Goal: Task Accomplishment & Management: Manage account settings

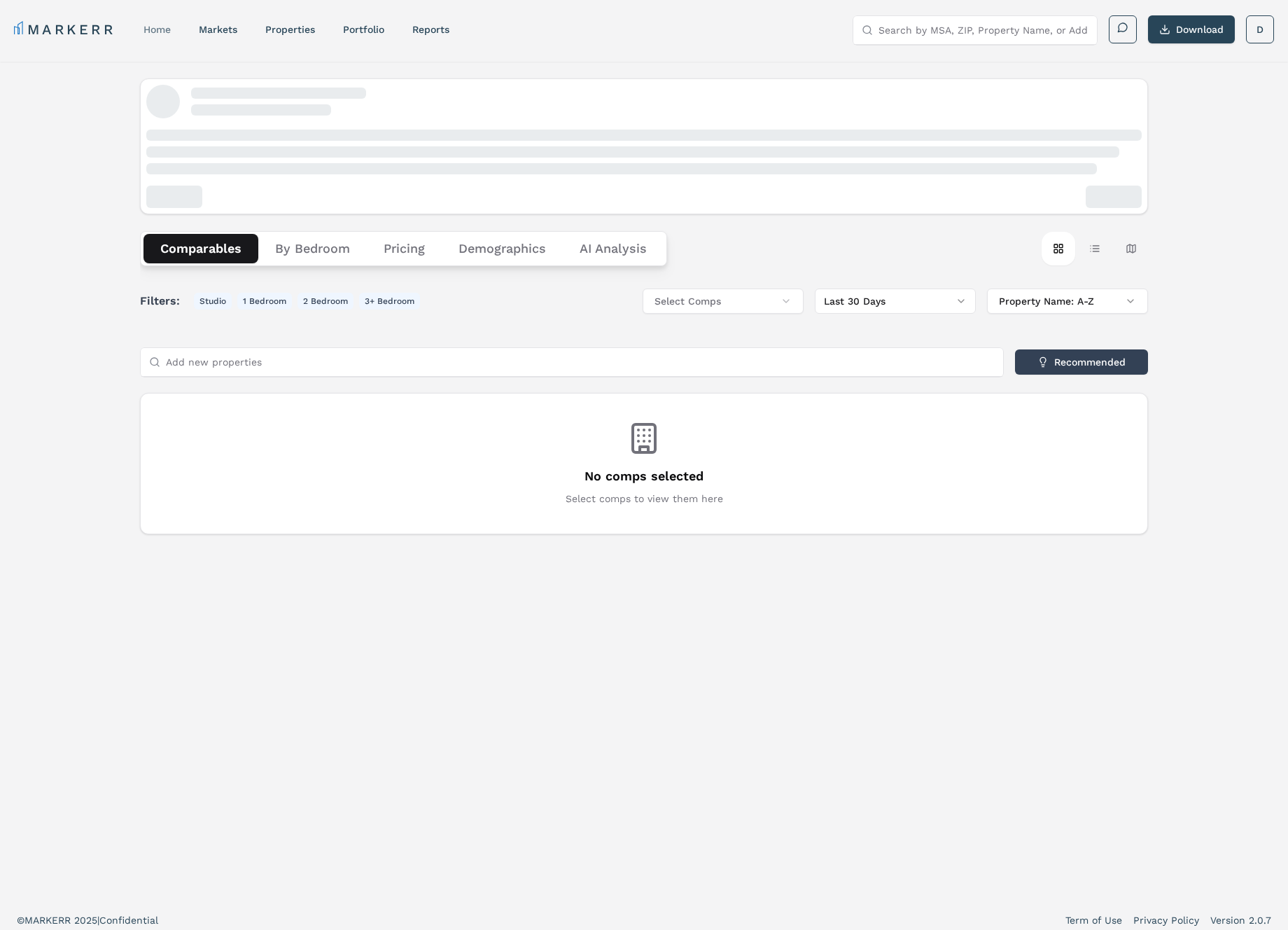
click at [148, 36] on div "home" at bounding box center [157, 29] width 28 height 14
click at [156, 27] on link "home" at bounding box center [157, 29] width 28 height 11
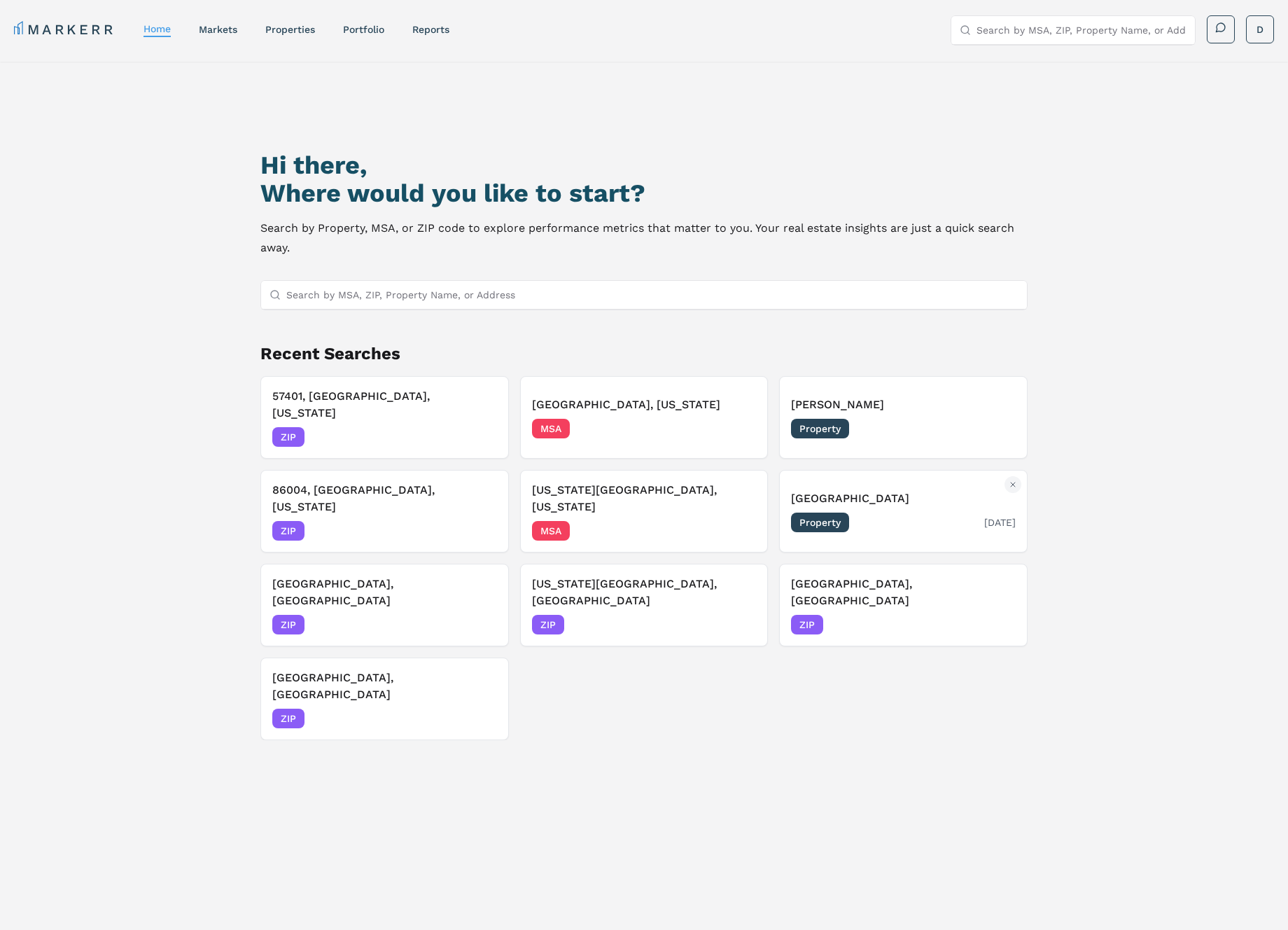
click at [904, 490] on h3 "Westminster Square" at bounding box center [903, 498] width 225 height 17
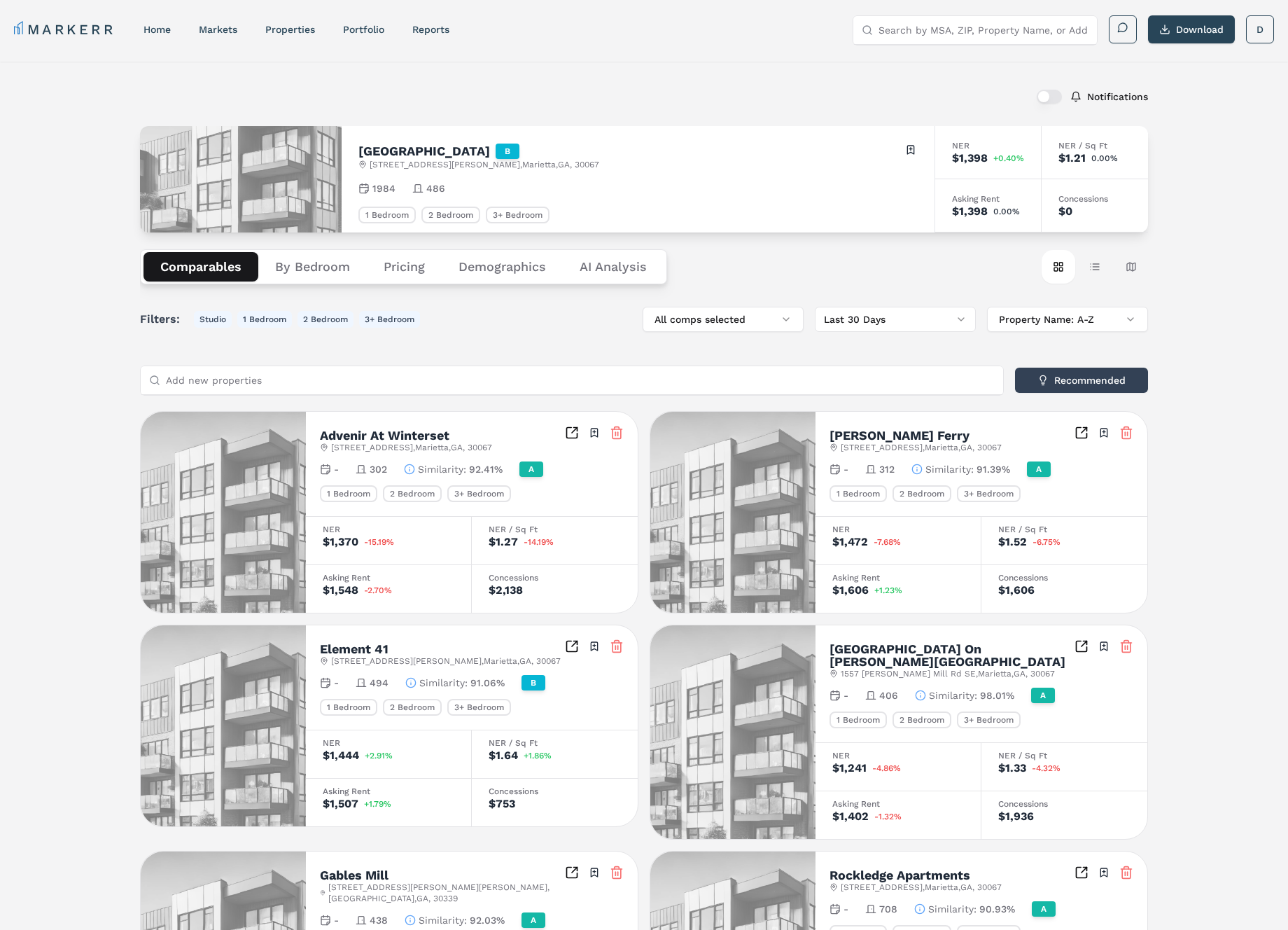
click at [1037, 99] on button "button" at bounding box center [1049, 96] width 25 height 14
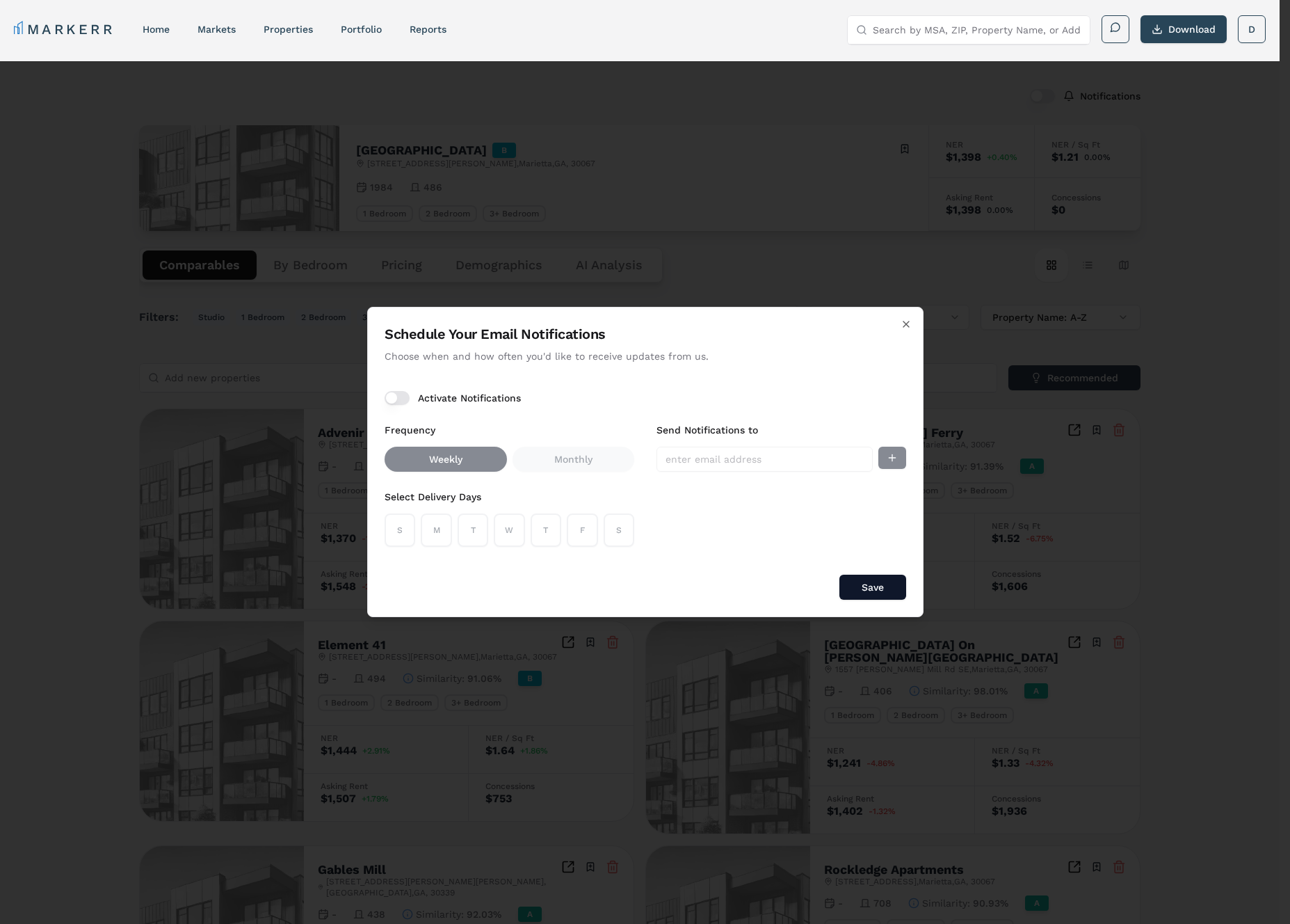
click at [406, 397] on button "Activate Notifications" at bounding box center [398, 397] width 25 height 14
click at [448, 520] on button "M" at bounding box center [436, 530] width 31 height 33
click at [474, 527] on button "T" at bounding box center [472, 530] width 31 height 33
click at [760, 461] on input "Send Notifications to" at bounding box center [765, 459] width 217 height 25
type input "[EMAIL_ADDRESS][DOMAIN_NAME]"
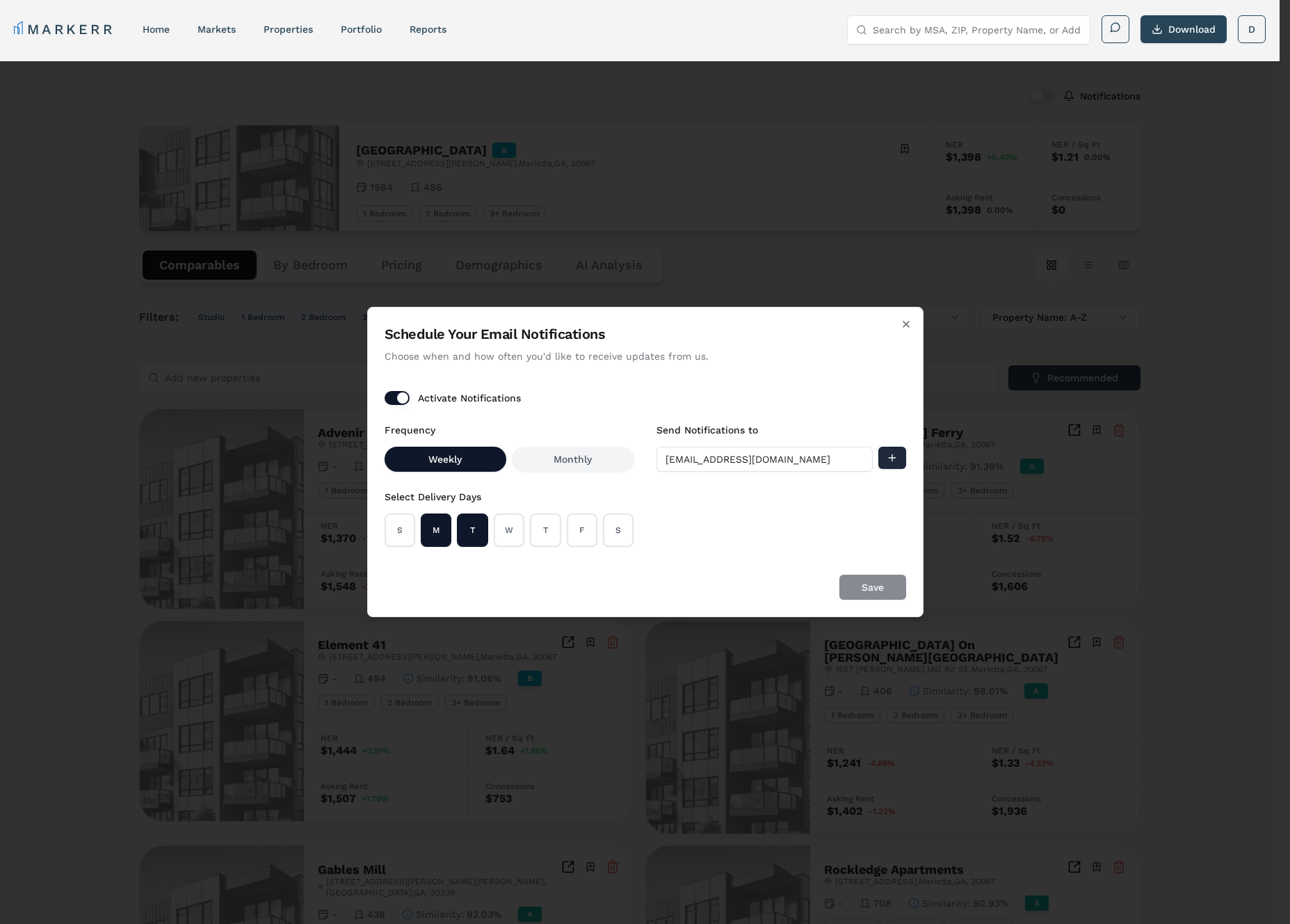
click at [890, 459] on button "Add email" at bounding box center [892, 457] width 28 height 22
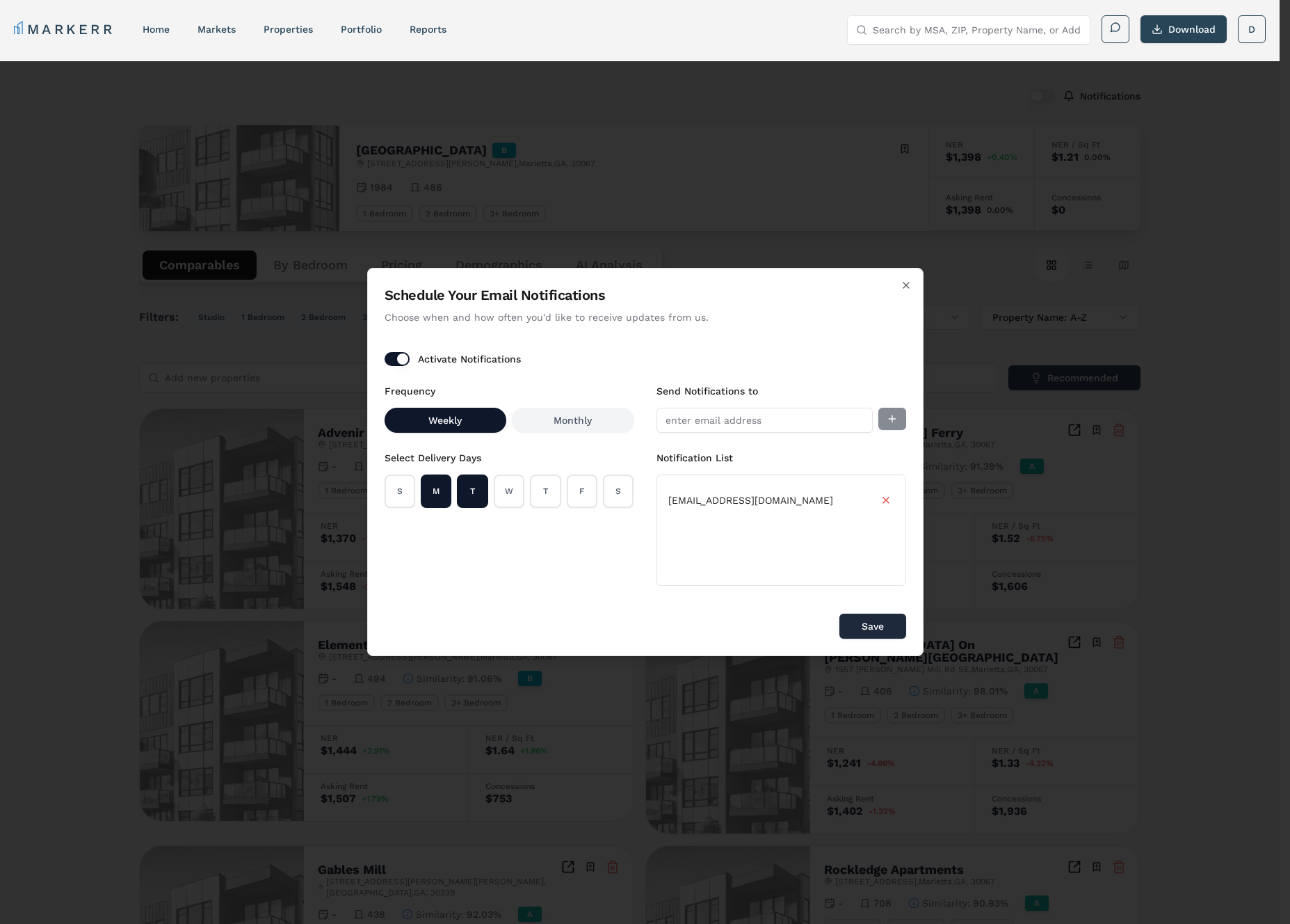
click at [882, 619] on button "Save" at bounding box center [873, 626] width 67 height 25
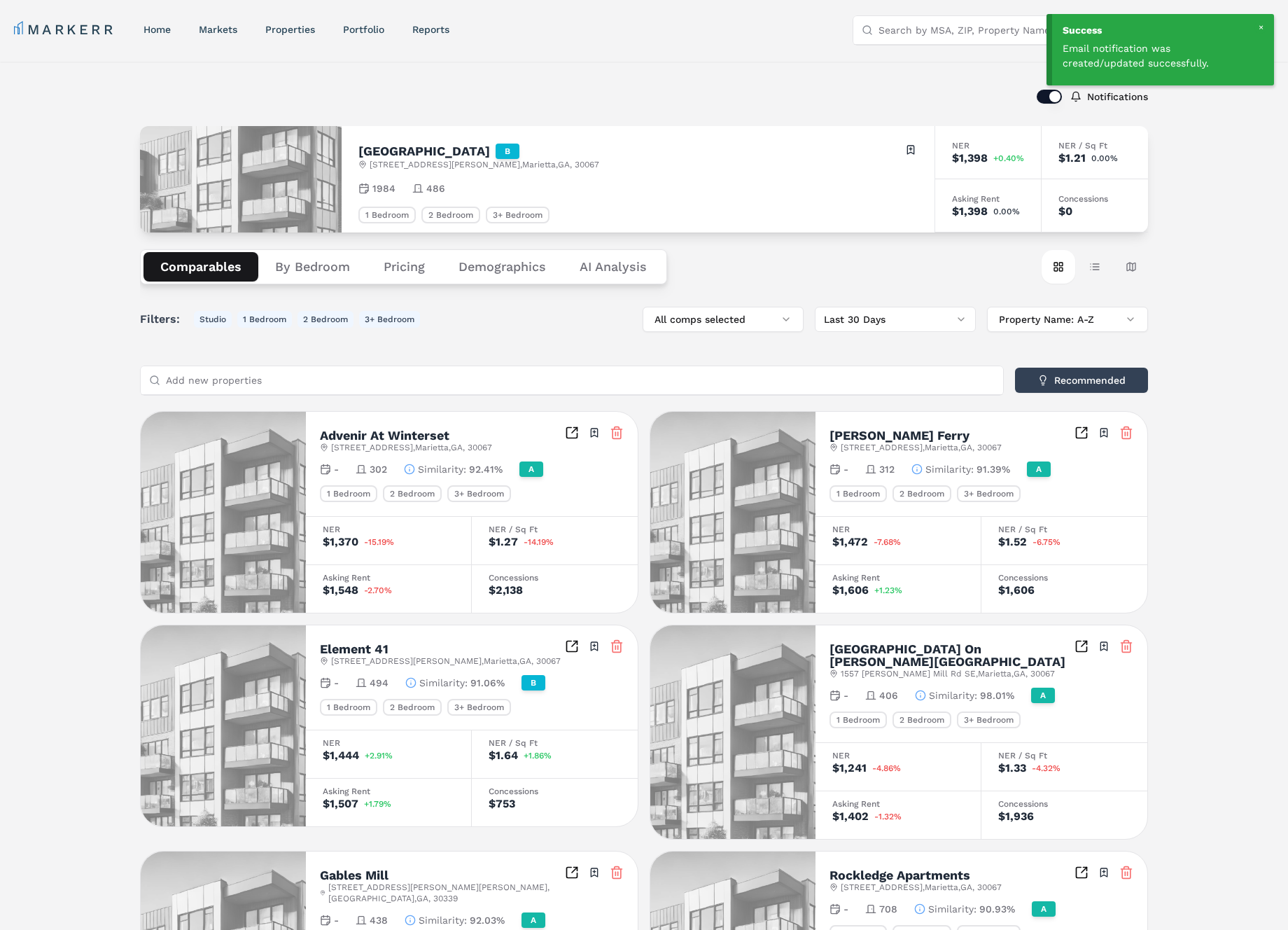
click at [1267, 218] on div "Notifications Westminster Square B 2401 Windy Hill Rd SE , Marietta , GA , 3006…" at bounding box center [644, 791] width 1288 height 1459
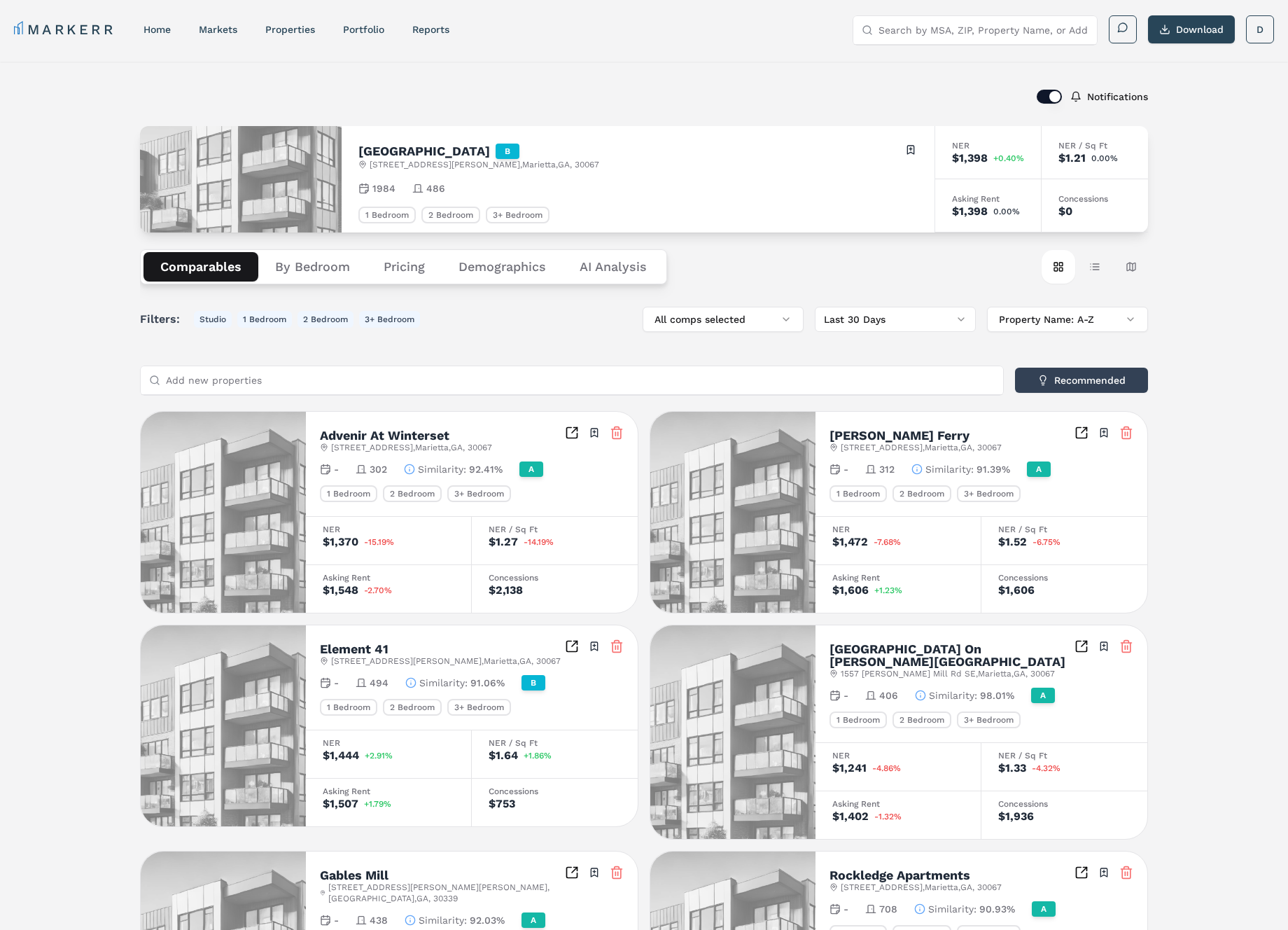
click at [1038, 97] on button "button" at bounding box center [1049, 96] width 25 height 14
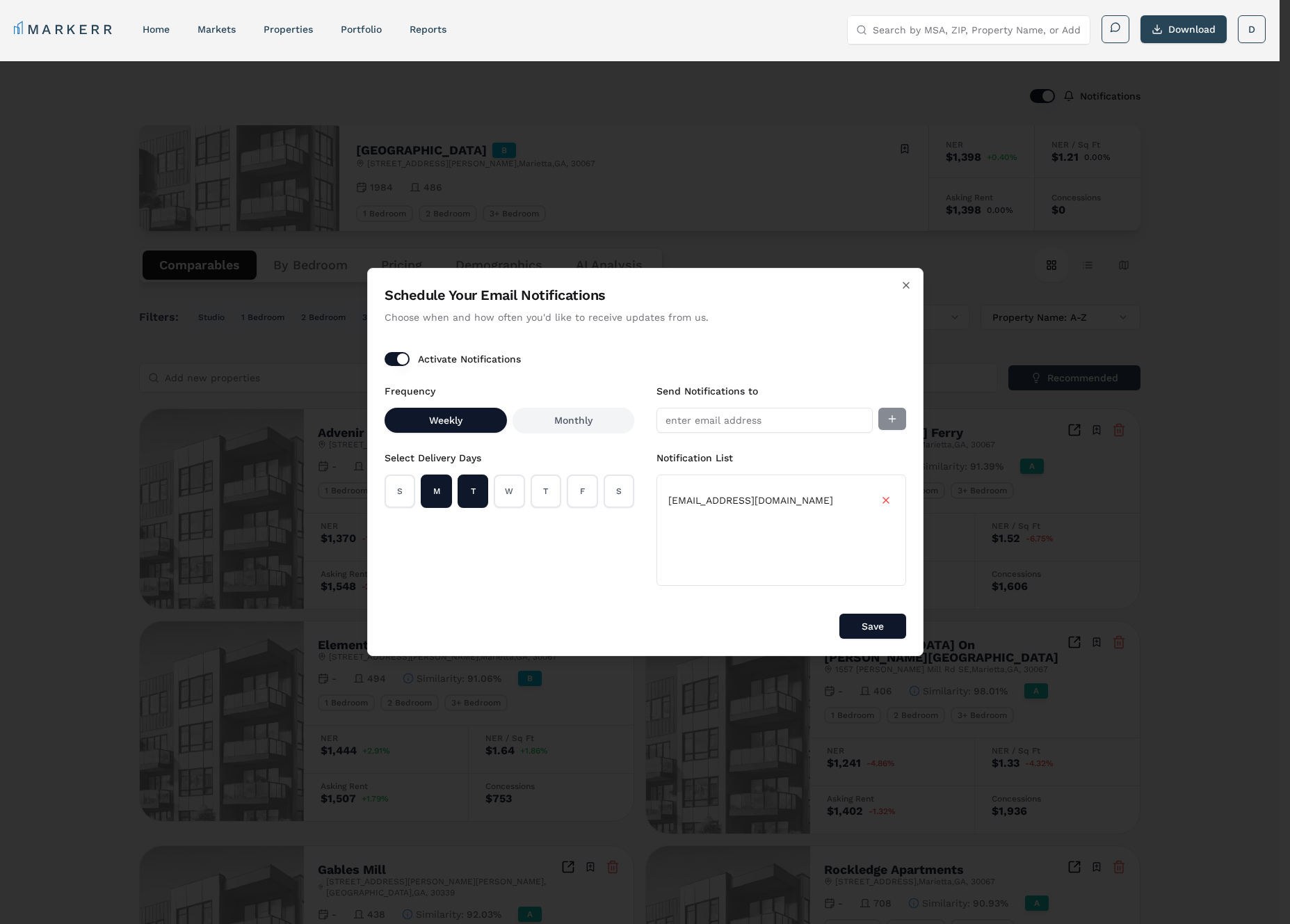
click at [394, 357] on button "Activate Notifications" at bounding box center [398, 358] width 25 height 14
click at [874, 622] on button "Save" at bounding box center [873, 626] width 67 height 25
